Goal: Navigation & Orientation: Find specific page/section

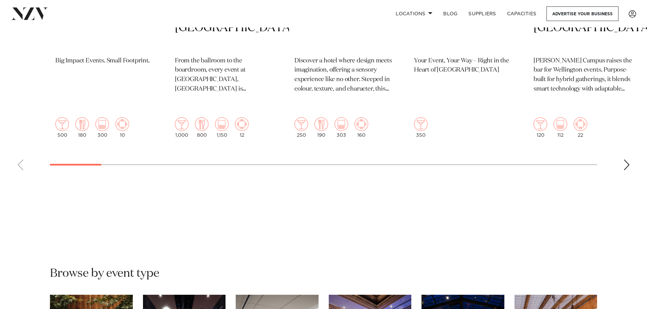
scroll to position [272, 0]
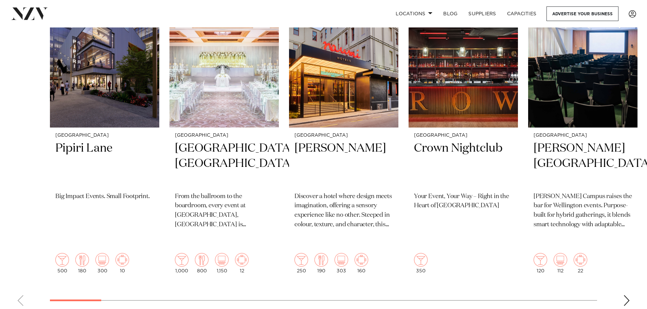
click at [626, 295] on div "Next slide" at bounding box center [626, 300] width 7 height 11
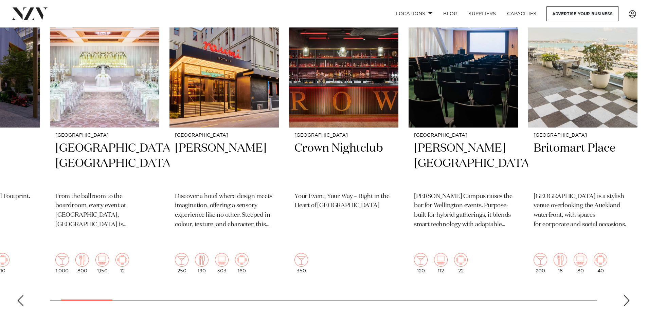
click at [626, 295] on div "Next slide" at bounding box center [626, 300] width 7 height 11
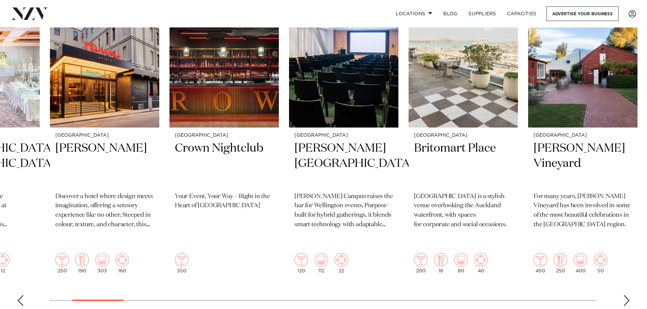
click at [626, 295] on div "Next slide" at bounding box center [626, 300] width 7 height 11
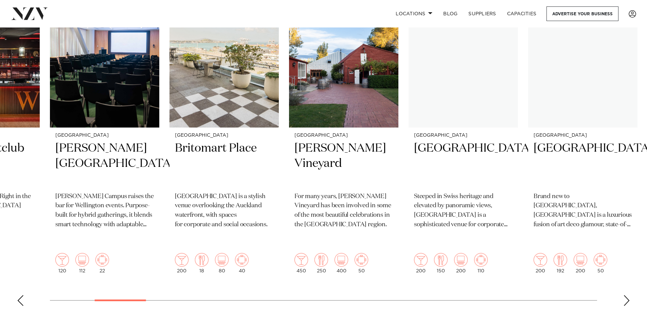
click at [626, 295] on div "Next slide" at bounding box center [626, 300] width 7 height 11
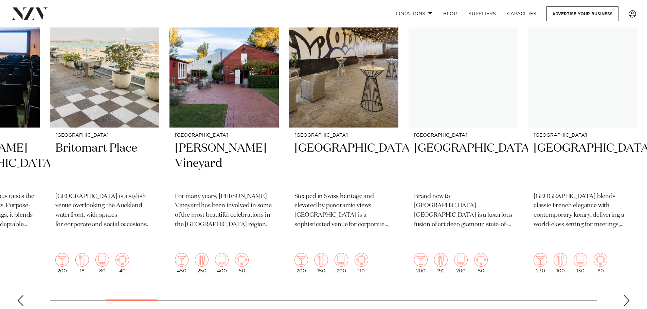
click at [626, 295] on div "Next slide" at bounding box center [626, 300] width 7 height 11
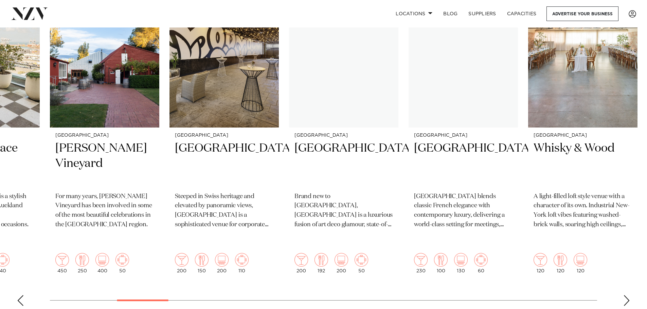
click at [626, 295] on div "Next slide" at bounding box center [626, 300] width 7 height 11
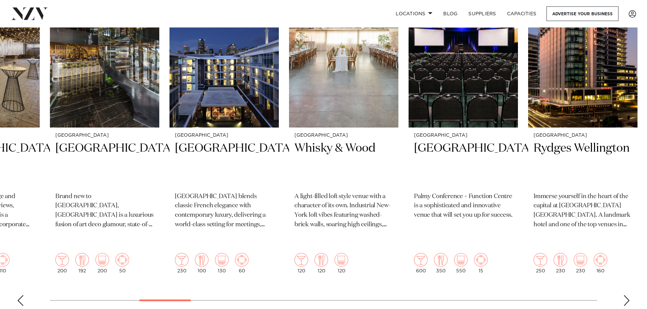
click at [626, 295] on div "Next slide" at bounding box center [626, 300] width 7 height 11
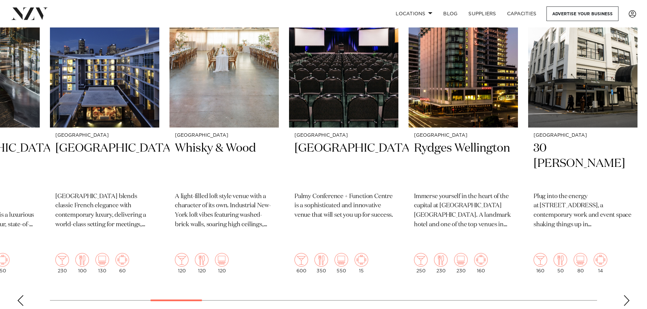
click at [626, 295] on div "Next slide" at bounding box center [626, 300] width 7 height 11
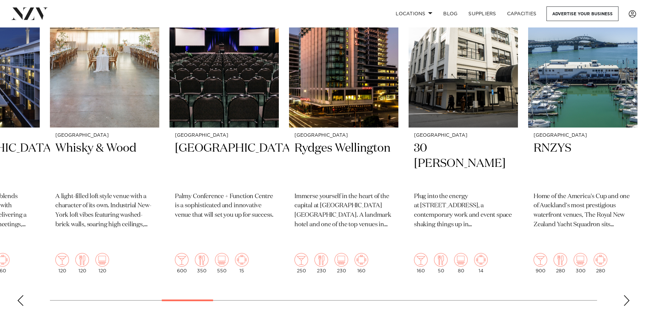
click at [626, 295] on div "Next slide" at bounding box center [626, 300] width 7 height 11
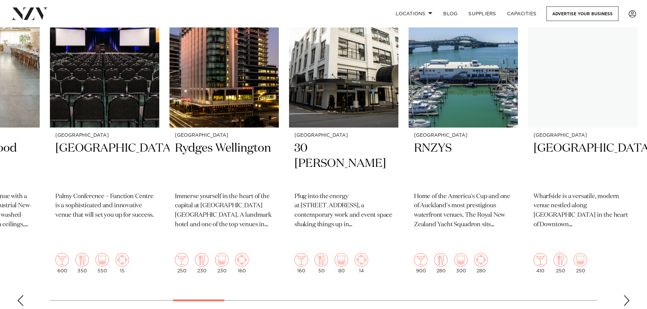
click at [626, 295] on div "Next slide" at bounding box center [626, 300] width 7 height 11
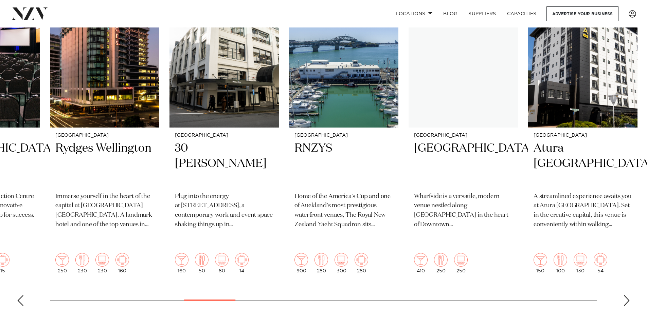
click at [626, 295] on div "Next slide" at bounding box center [626, 300] width 7 height 11
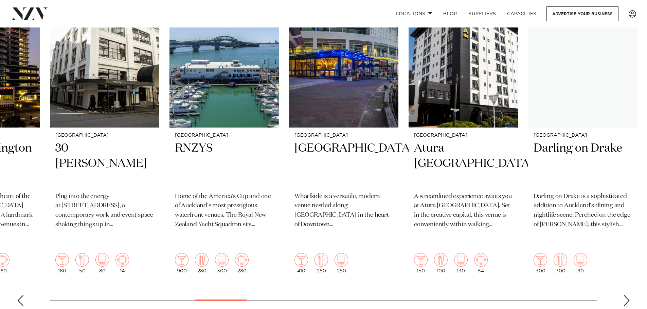
click at [626, 295] on div "Next slide" at bounding box center [626, 300] width 7 height 11
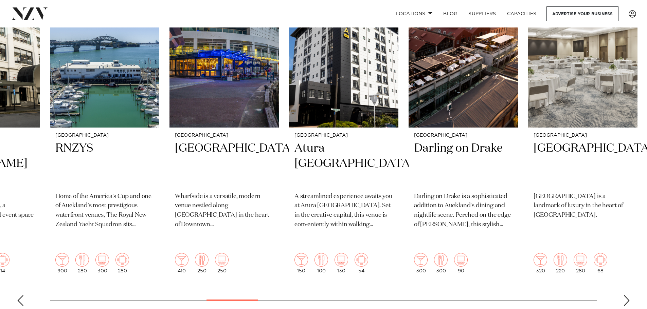
click at [626, 295] on div "Next slide" at bounding box center [626, 300] width 7 height 11
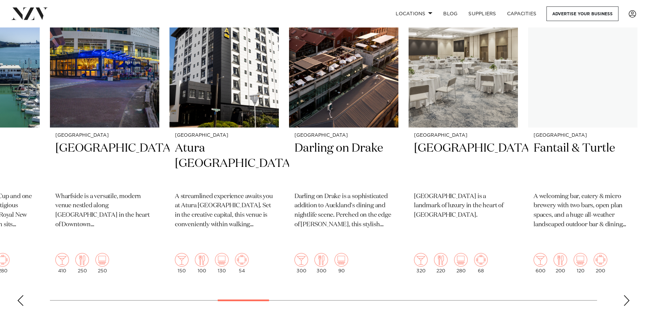
click at [626, 295] on div "Next slide" at bounding box center [626, 300] width 7 height 11
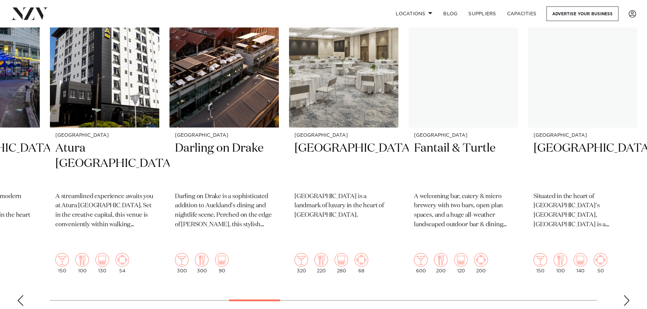
click at [626, 295] on div "Next slide" at bounding box center [626, 300] width 7 height 11
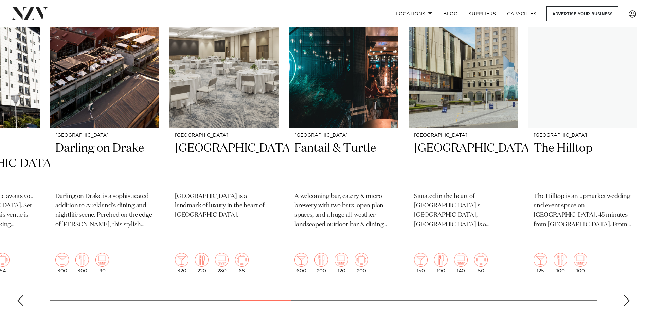
click at [626, 295] on div "Next slide" at bounding box center [626, 300] width 7 height 11
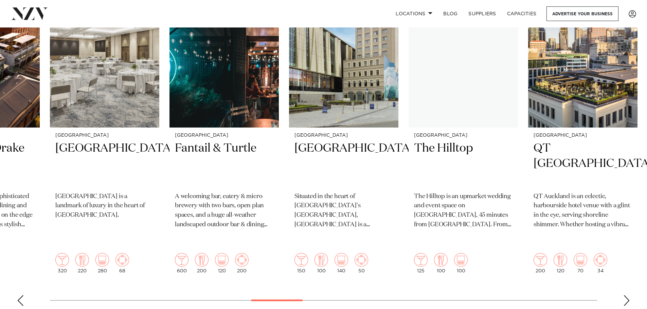
click at [626, 295] on div "Next slide" at bounding box center [626, 300] width 7 height 11
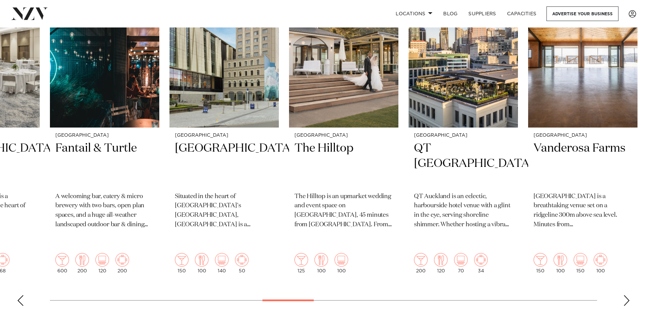
click at [626, 295] on div "Next slide" at bounding box center [626, 300] width 7 height 11
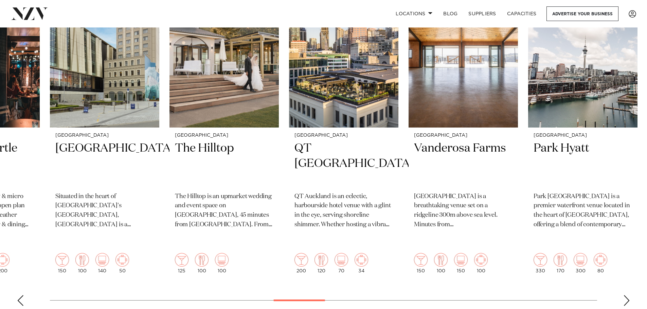
click at [626, 295] on div "Next slide" at bounding box center [626, 300] width 7 height 11
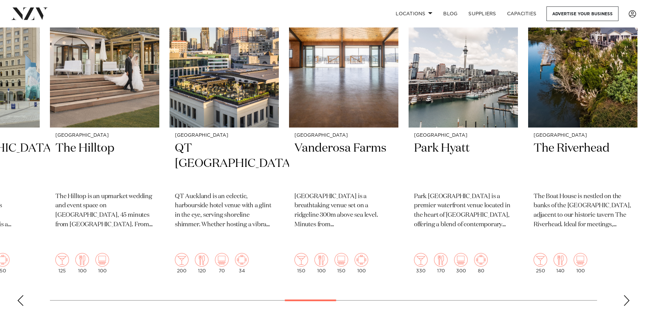
click at [626, 295] on div "Next slide" at bounding box center [626, 300] width 7 height 11
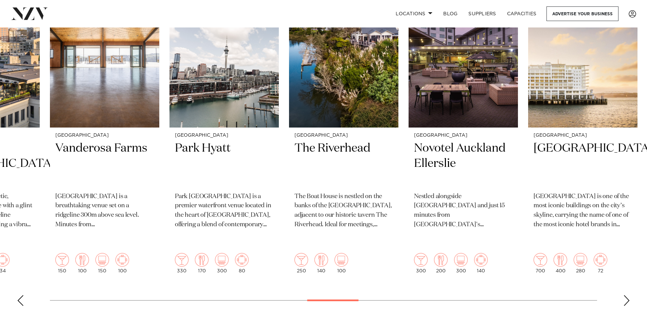
click at [626, 295] on div "Next slide" at bounding box center [626, 300] width 7 height 11
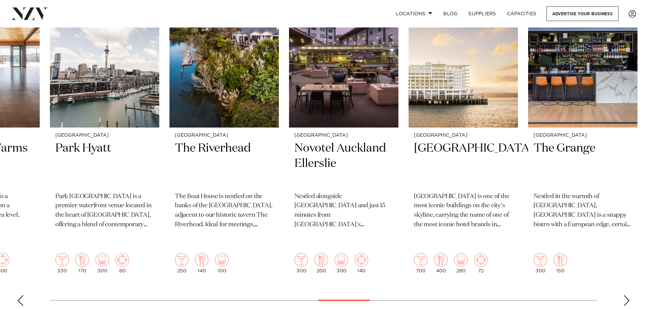
click at [626, 295] on div "Next slide" at bounding box center [626, 300] width 7 height 11
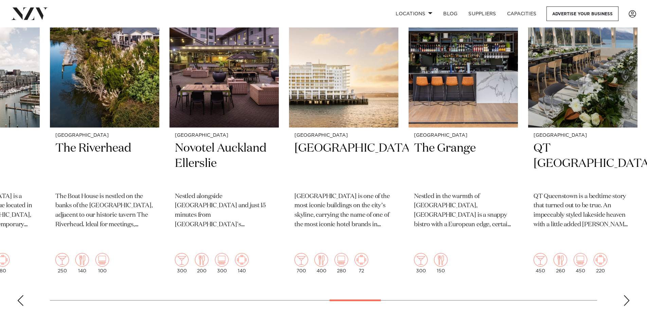
click at [626, 295] on div "Next slide" at bounding box center [626, 300] width 7 height 11
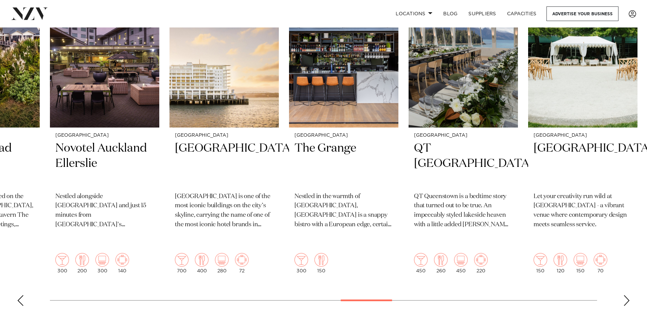
click at [626, 295] on div "Next slide" at bounding box center [626, 300] width 7 height 11
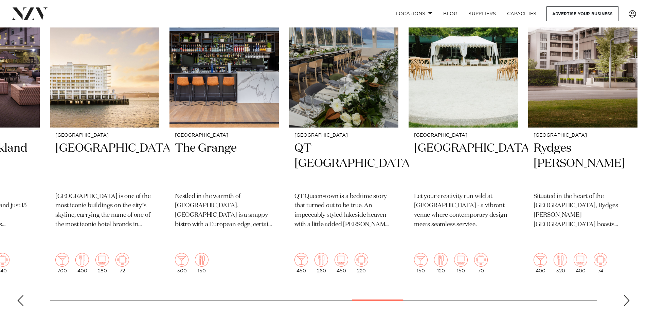
click at [626, 295] on div "Next slide" at bounding box center [626, 300] width 7 height 11
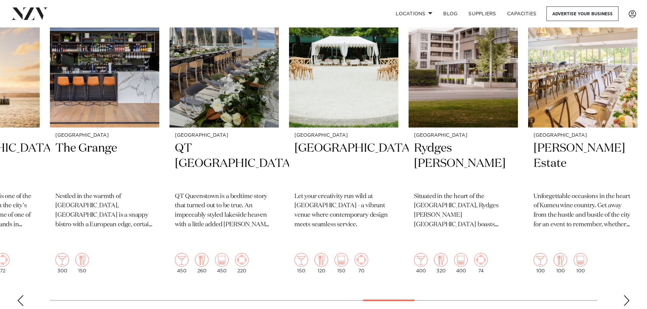
click at [626, 295] on div "Next slide" at bounding box center [626, 300] width 7 height 11
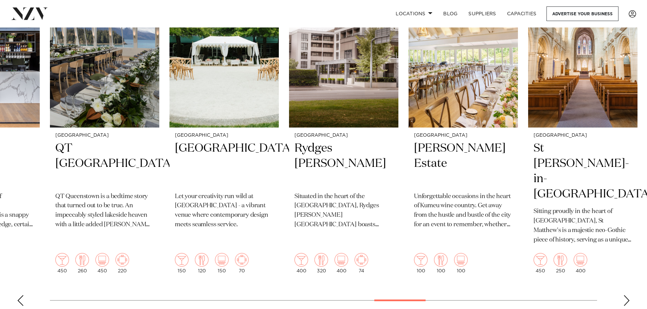
click at [626, 295] on div "Next slide" at bounding box center [626, 300] width 7 height 11
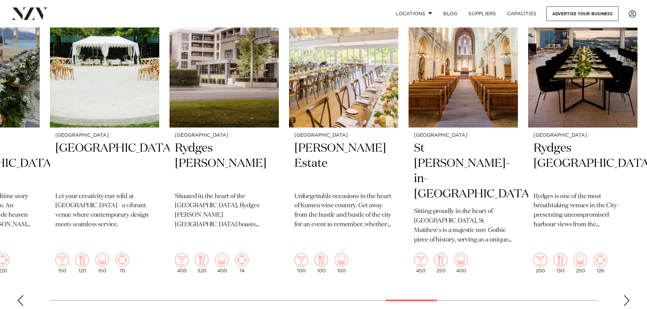
click at [626, 295] on div "Next slide" at bounding box center [626, 300] width 7 height 11
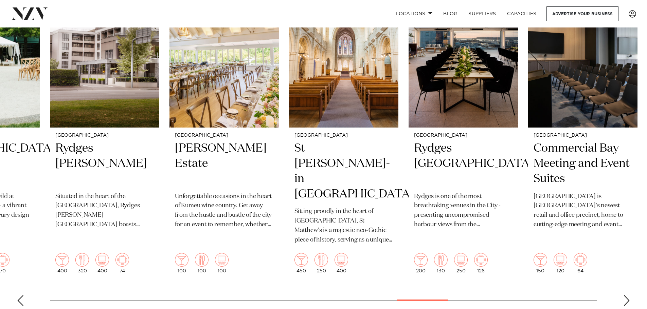
click at [626, 295] on div "Next slide" at bounding box center [626, 300] width 7 height 11
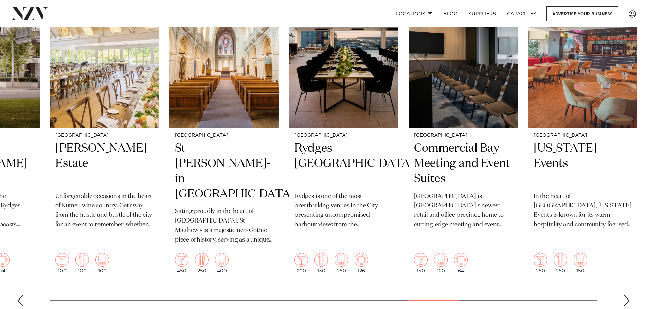
click at [626, 295] on div "Next slide" at bounding box center [626, 300] width 7 height 11
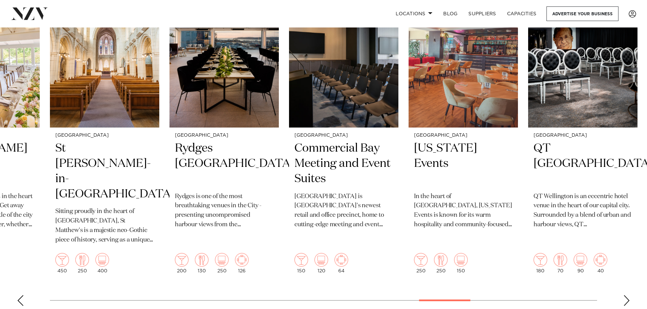
click at [626, 295] on div "Next slide" at bounding box center [626, 300] width 7 height 11
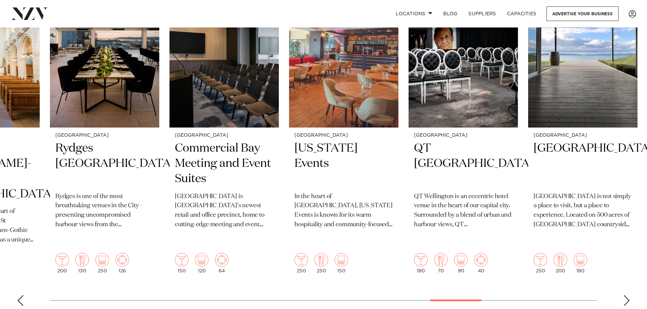
click at [626, 295] on div "Next slide" at bounding box center [626, 300] width 7 height 11
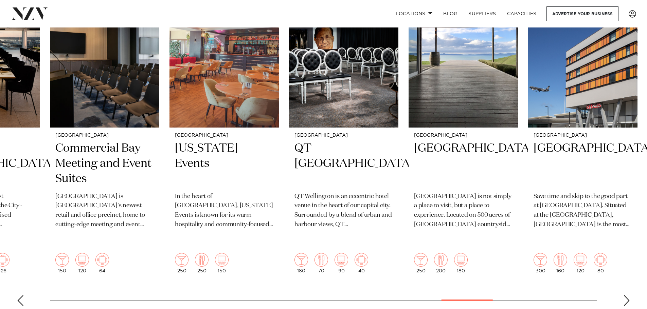
click at [626, 295] on div "Next slide" at bounding box center [626, 300] width 7 height 11
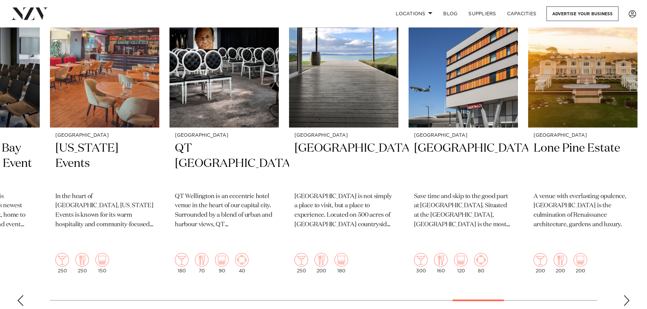
click at [626, 295] on div "Next slide" at bounding box center [626, 300] width 7 height 11
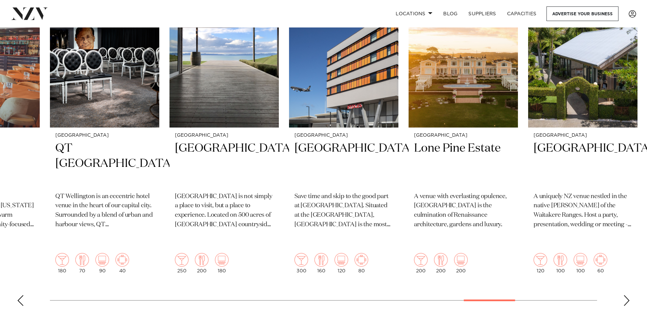
click at [626, 295] on div "Next slide" at bounding box center [626, 300] width 7 height 11
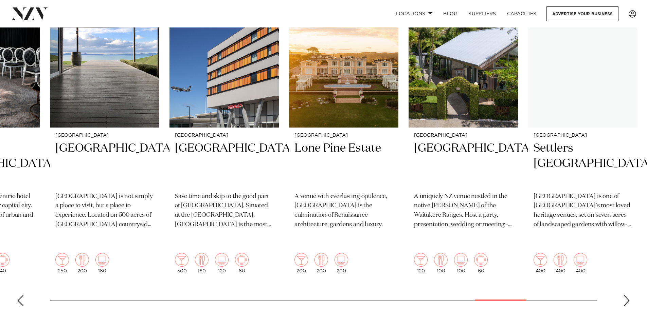
click at [626, 295] on div "Next slide" at bounding box center [626, 300] width 7 height 11
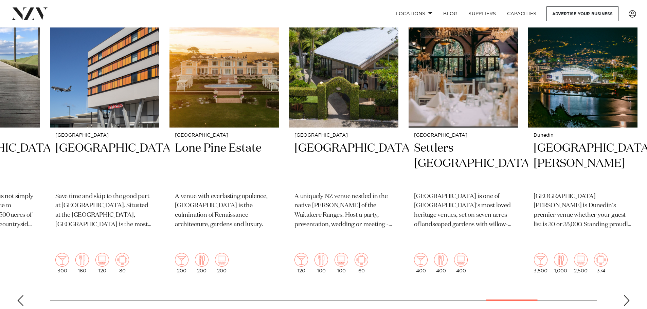
click at [626, 295] on div "Next slide" at bounding box center [626, 300] width 7 height 11
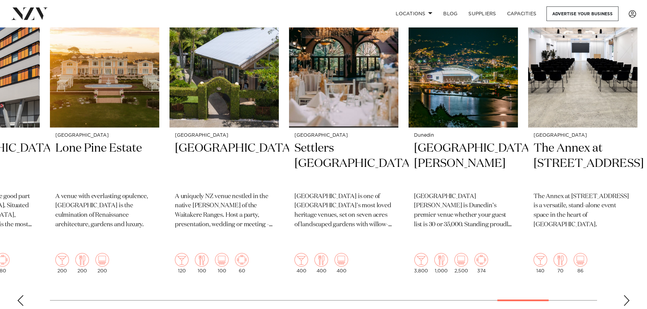
click at [626, 295] on div "Next slide" at bounding box center [626, 300] width 7 height 11
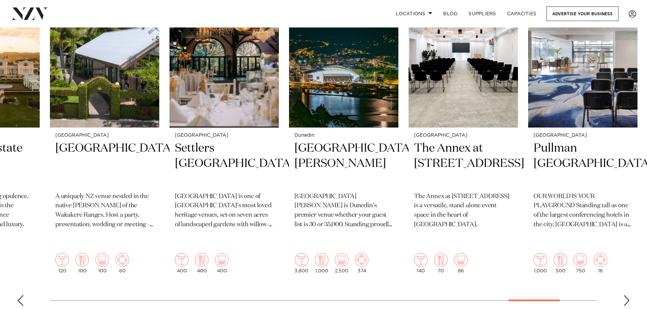
click at [626, 295] on div "Next slide" at bounding box center [626, 300] width 7 height 11
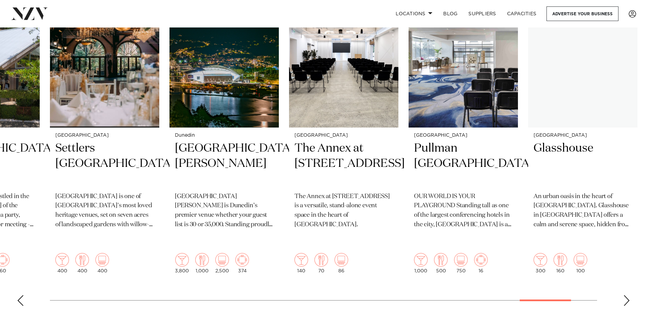
click at [626, 295] on div "Next slide" at bounding box center [626, 300] width 7 height 11
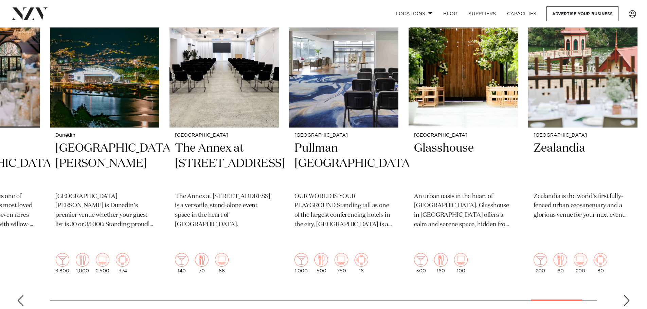
click at [624, 295] on div "Next slide" at bounding box center [626, 300] width 7 height 11
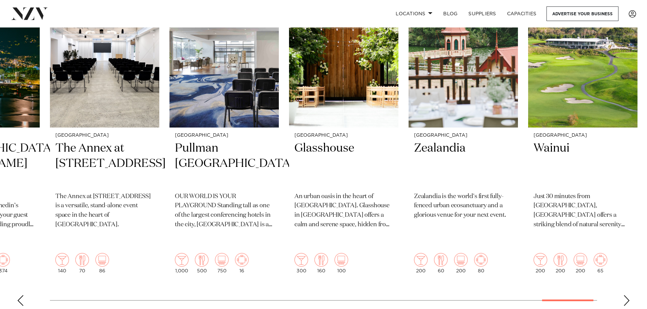
click at [624, 295] on div "Next slide" at bounding box center [626, 300] width 7 height 11
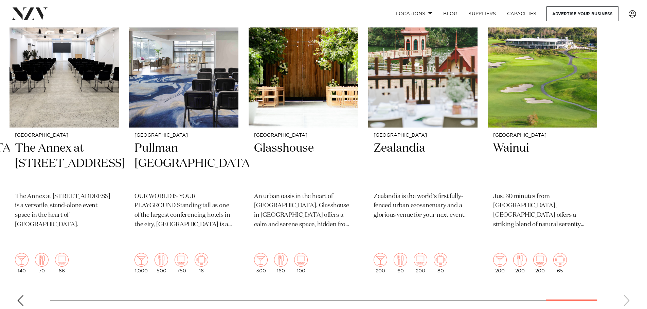
click at [624, 289] on swiper-container "Auckland [GEOGRAPHIC_DATA] Big Impact Events. Small Footprint. 500 180 300 10 […" at bounding box center [323, 146] width 647 height 331
click at [289, 152] on h2 "Glasshouse" at bounding box center [303, 164] width 98 height 46
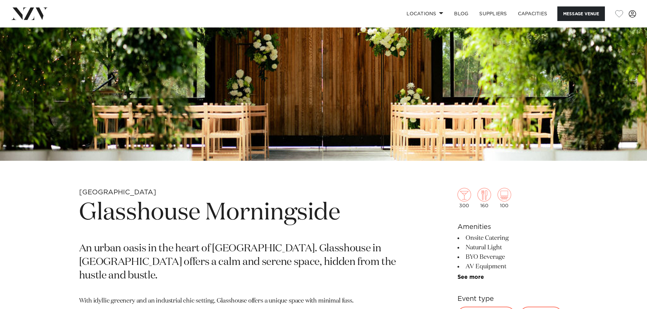
scroll to position [407, 0]
